Goal: Navigation & Orientation: Find specific page/section

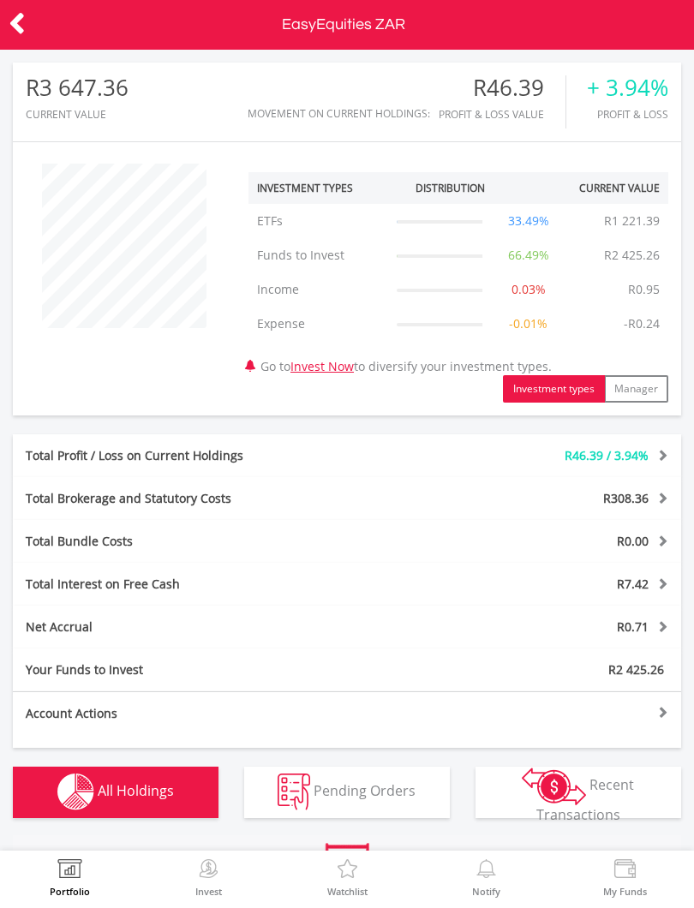
scroll to position [165, 223]
click at [63, 874] on img at bounding box center [70, 871] width 27 height 24
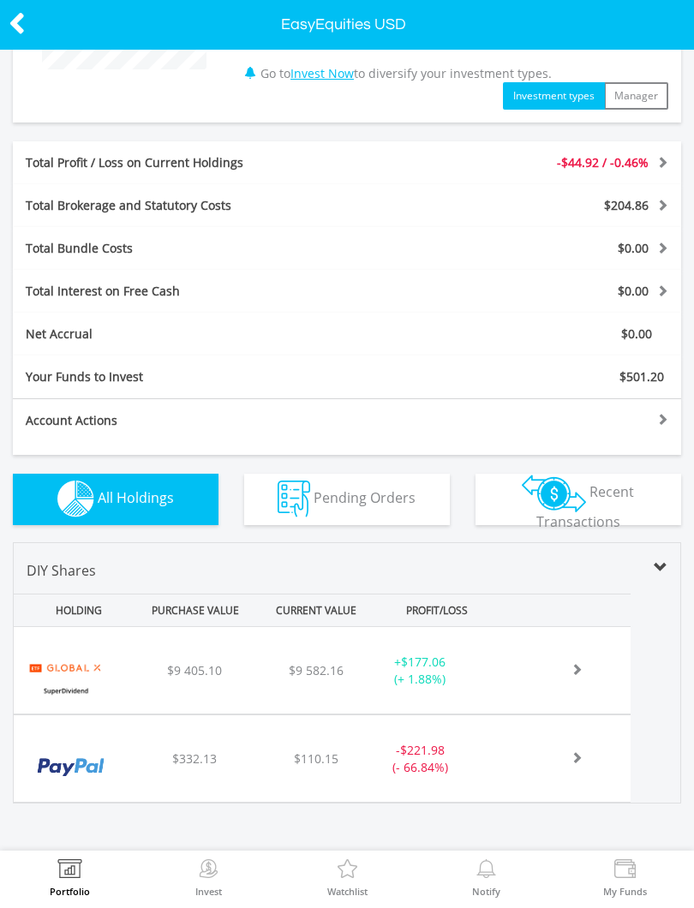
scroll to position [258, 0]
click at [563, 715] on div "﻿ Paypal Holdings Inc $332.13 $110.15 $68.99 - $221.98 (- 66.84%)" at bounding box center [322, 671] width 617 height 87
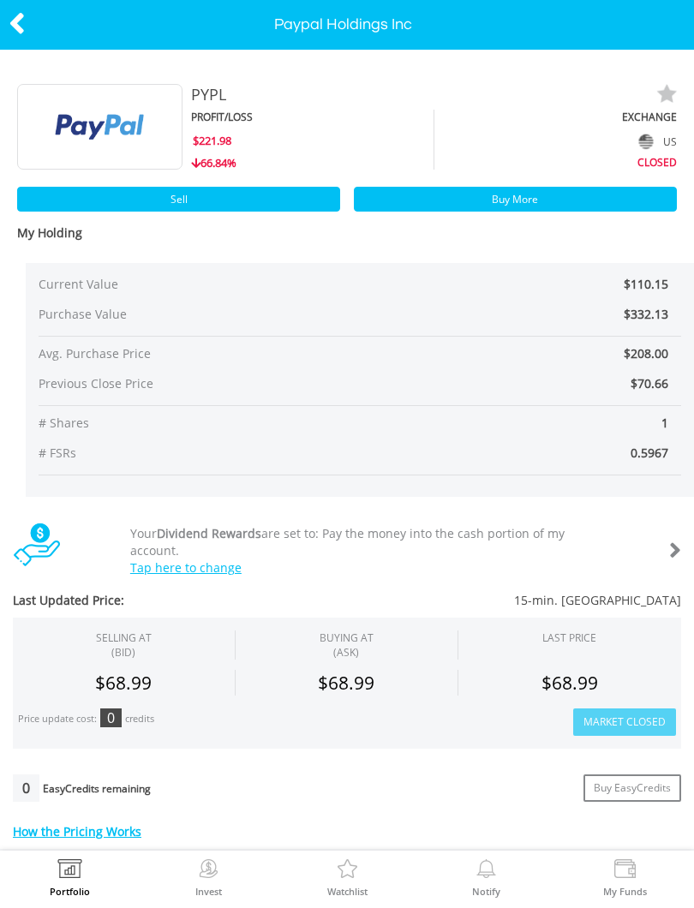
click at [15, 21] on icon at bounding box center [17, 23] width 17 height 33
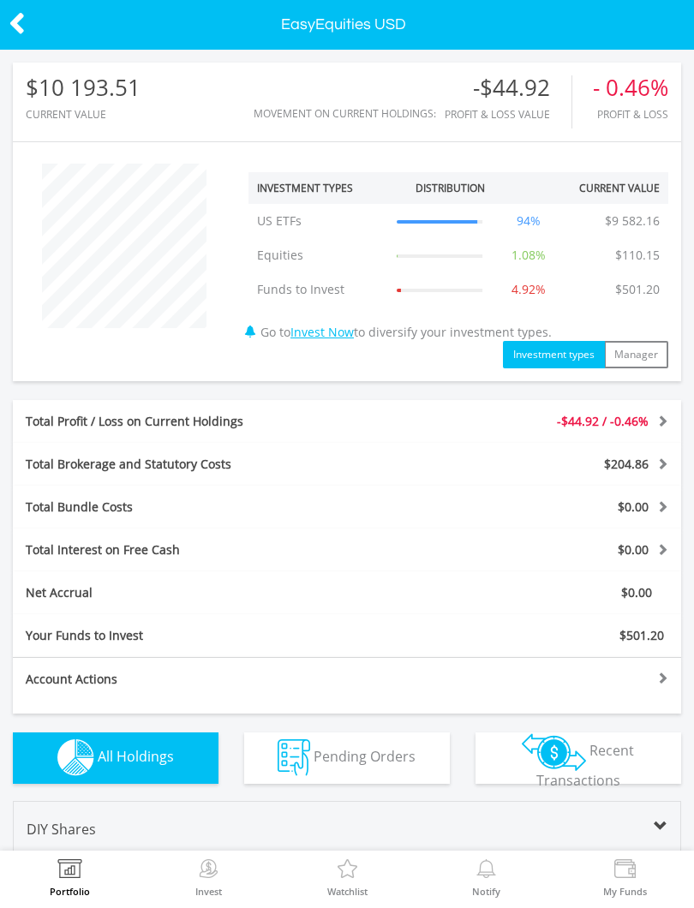
click at [63, 883] on img at bounding box center [70, 871] width 27 height 24
